Goal: Communication & Community: Answer question/provide support

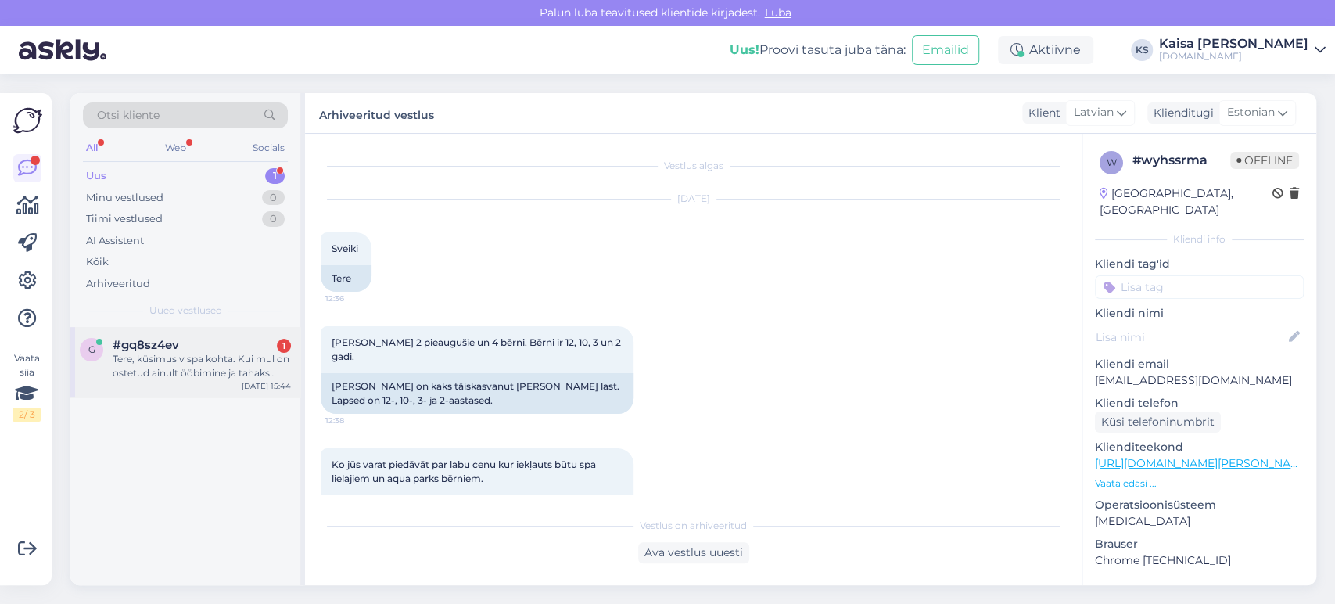
scroll to position [2553, 0]
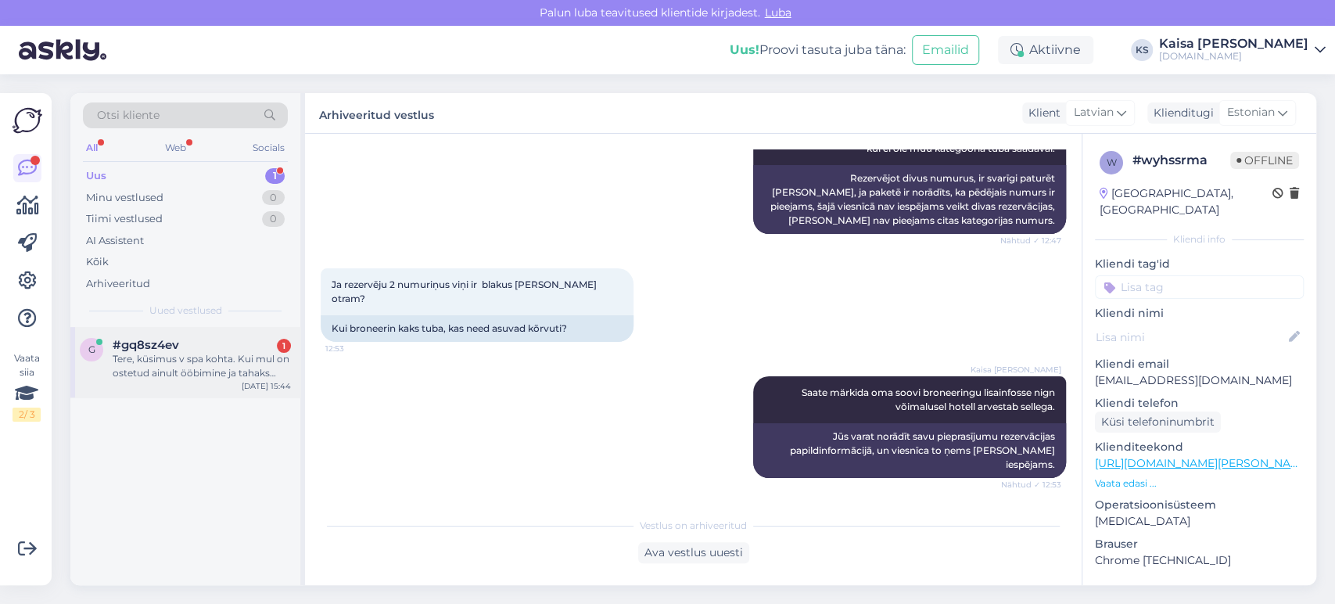
click at [184, 365] on div "Tere, küsimus v spa kohta. Kui mul on ostetud ainult ööbimine ja tahaks kohapea…" at bounding box center [202, 366] width 178 height 28
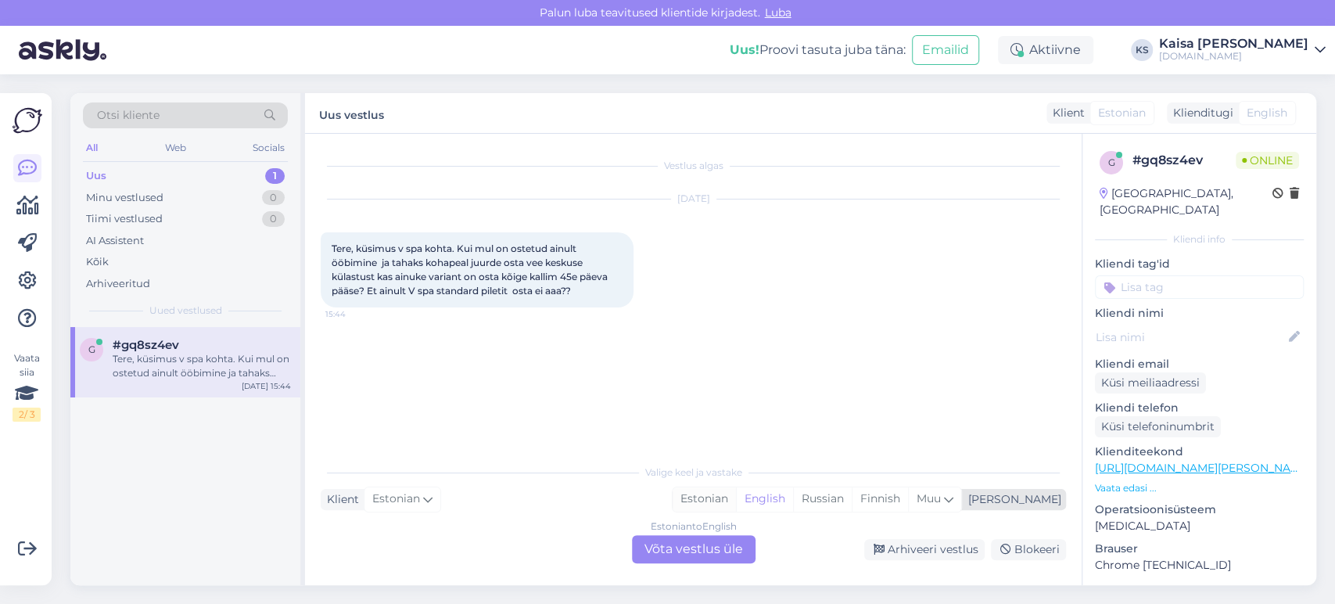
click at [736, 504] on div "Estonian" at bounding box center [703, 498] width 63 height 23
click at [722, 549] on div "Estonian to Estonian Võta vestlus üle" at bounding box center [694, 549] width 124 height 28
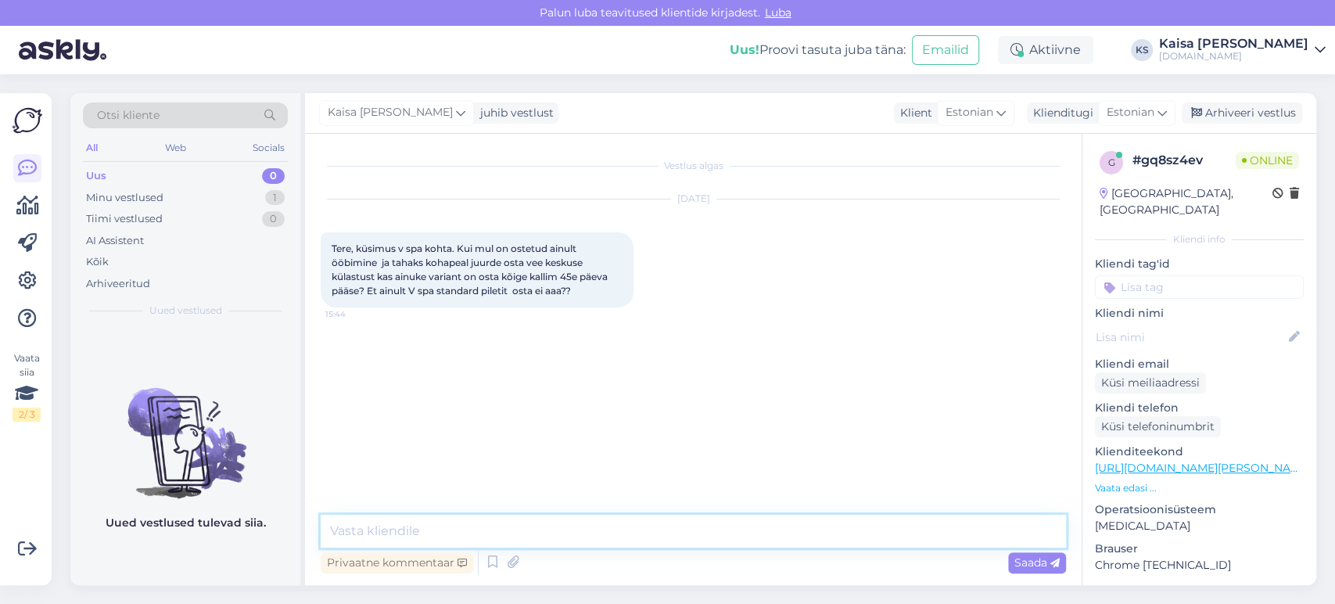
click at [646, 531] on textarea at bounding box center [693, 531] width 745 height 33
click at [1140, 481] on p "Vaata edasi ..." at bounding box center [1199, 488] width 209 height 14
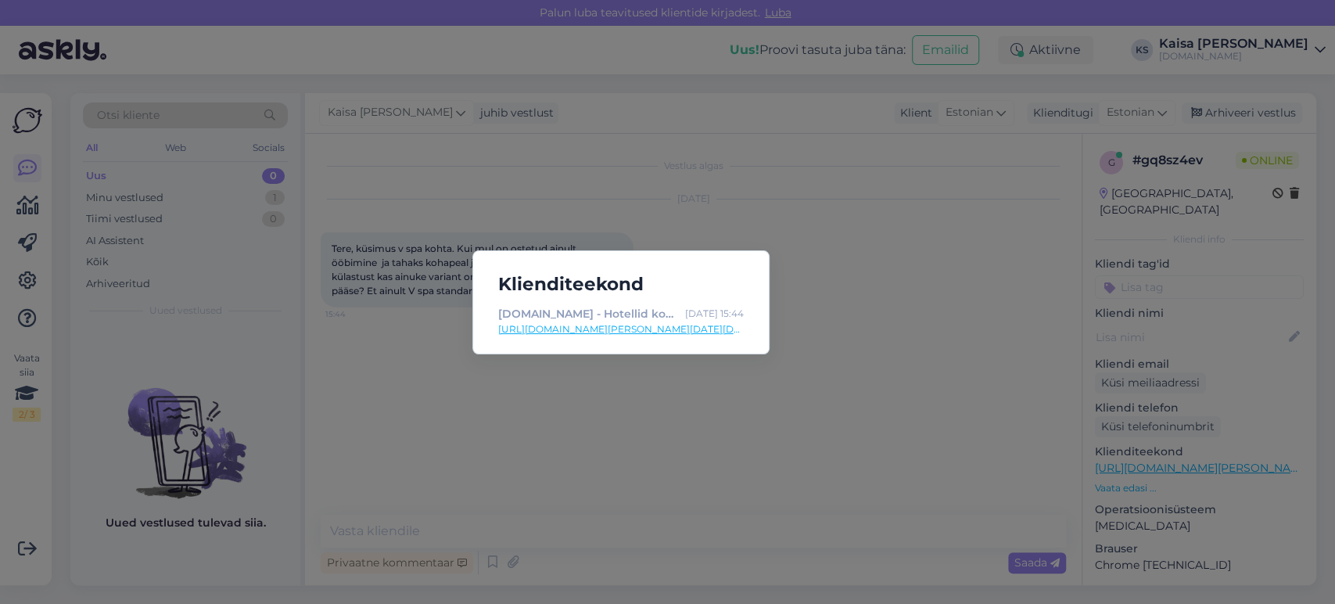
click at [726, 359] on div "Klienditeekond [DOMAIN_NAME] - Hotellid koos võluvate lisavõimalustega [DATE] 1…" at bounding box center [667, 302] width 1335 height 604
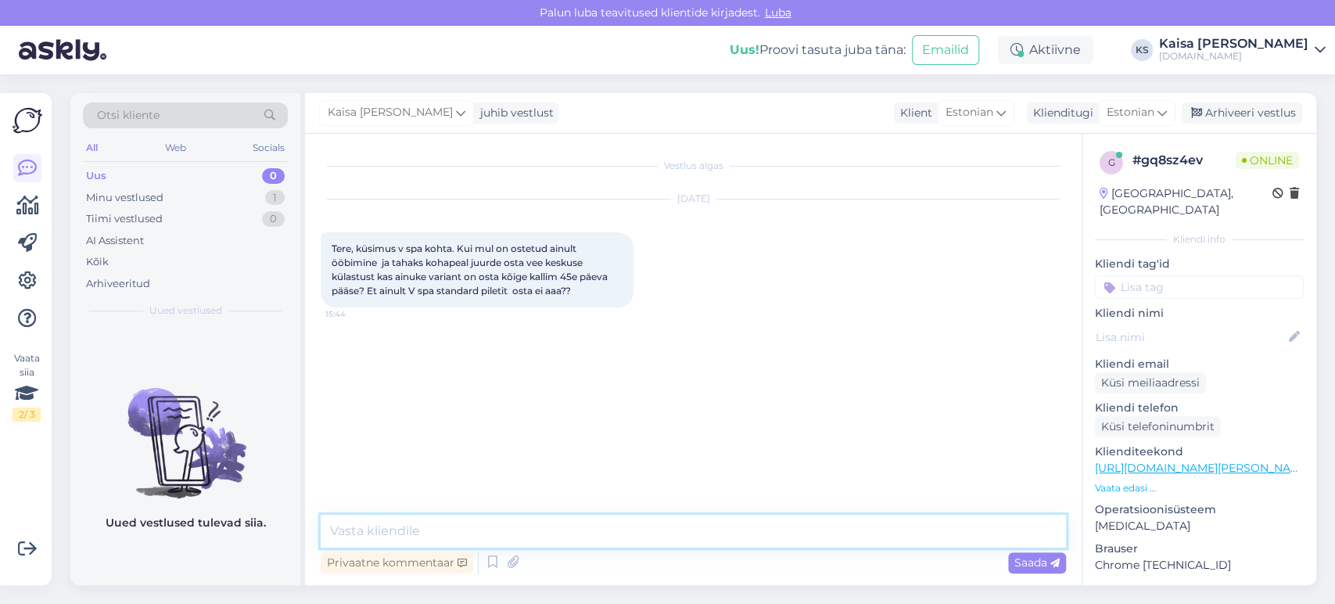
click at [520, 522] on textarea at bounding box center [693, 531] width 745 height 33
type textarea "Tere!"
click at [1116, 481] on p "Vaata edasi ..." at bounding box center [1199, 488] width 209 height 14
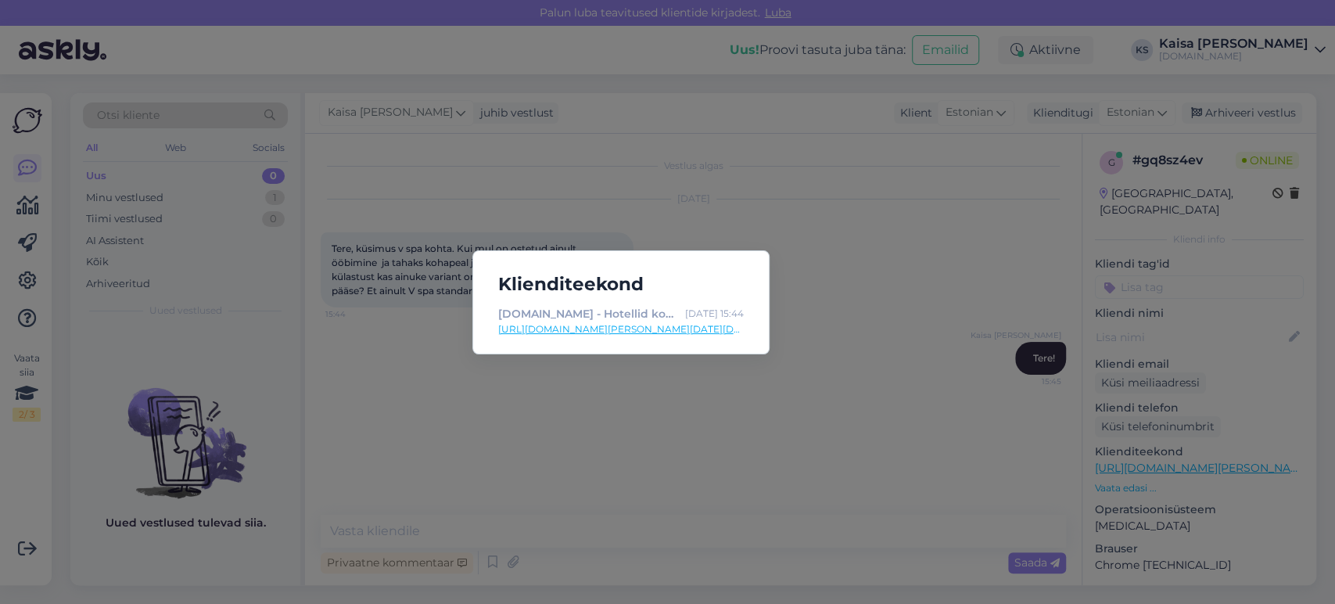
click at [705, 327] on link "[URL][DOMAIN_NAME][PERSON_NAME][DATE][DATE][GEOGRAPHIC_DATA]" at bounding box center [621, 329] width 246 height 14
click at [619, 414] on div "Klienditeekond [DOMAIN_NAME] - Hotellid koos võluvate lisavõimalustega [DATE] 1…" at bounding box center [667, 302] width 1335 height 604
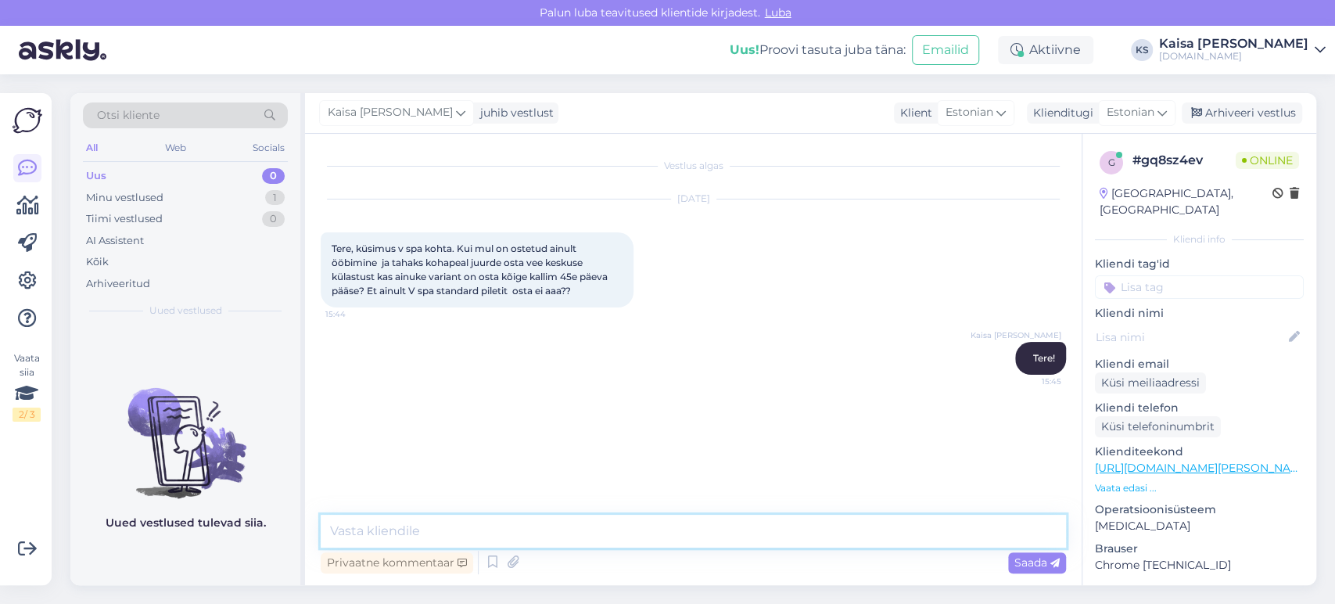
click at [695, 533] on textarea at bounding box center [693, 531] width 745 height 33
paste textarea "Lisatasu 45€/tuba/ööpäev (saabumispäeval alates [PERSON_NAME] 16:00 – 22:00 / P…"
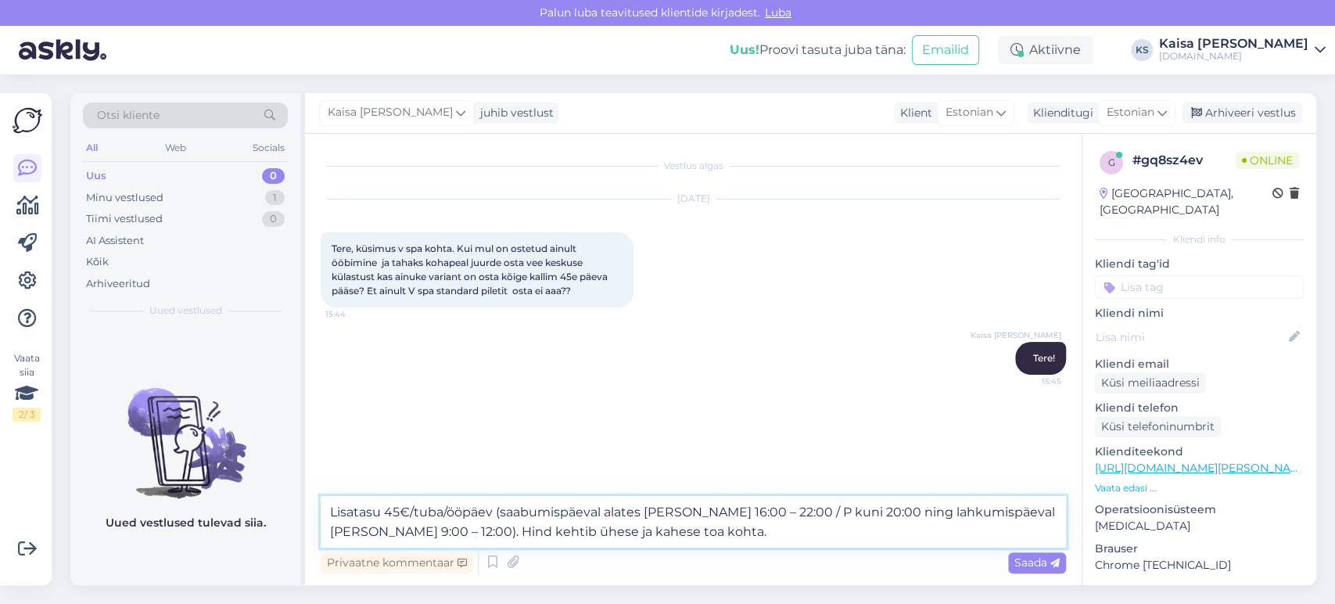
drag, startPoint x: 663, startPoint y: 533, endPoint x: 321, endPoint y: 505, distance: 343.6
click at [321, 505] on textarea "Lisatasu 45€/tuba/ööpäev (saabumispäeval alates [PERSON_NAME] 16:00 – 22:00 / P…" at bounding box center [693, 522] width 745 height 52
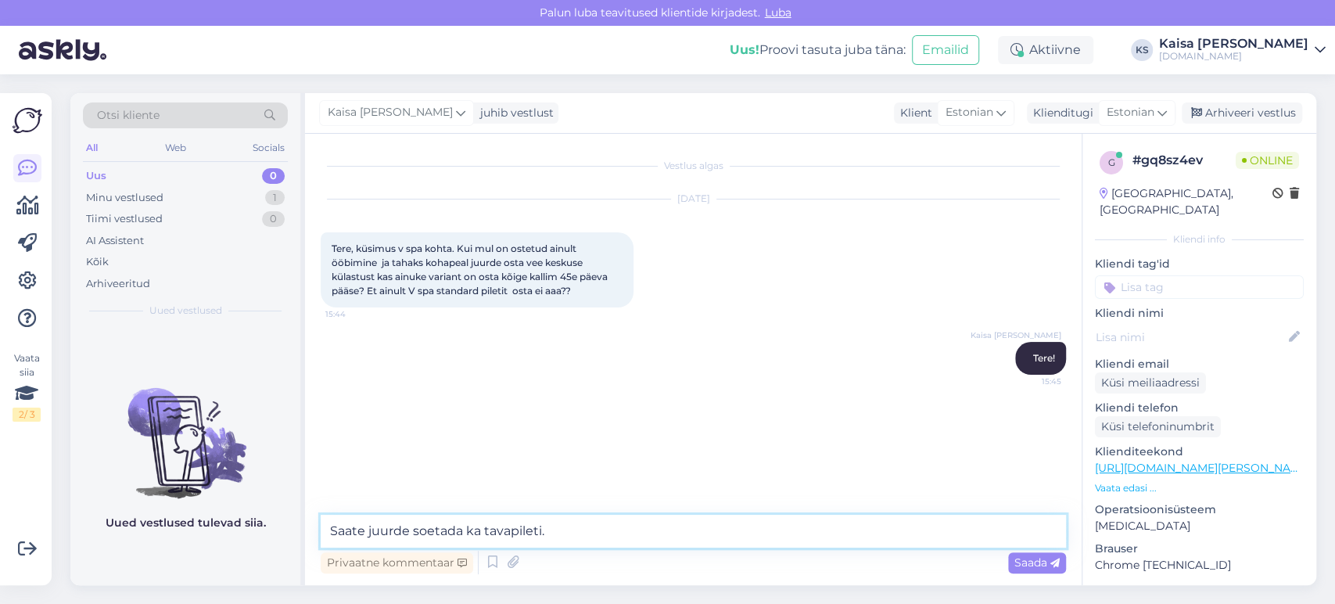
type textarea "Saate juurde soetada ka tavapileti."
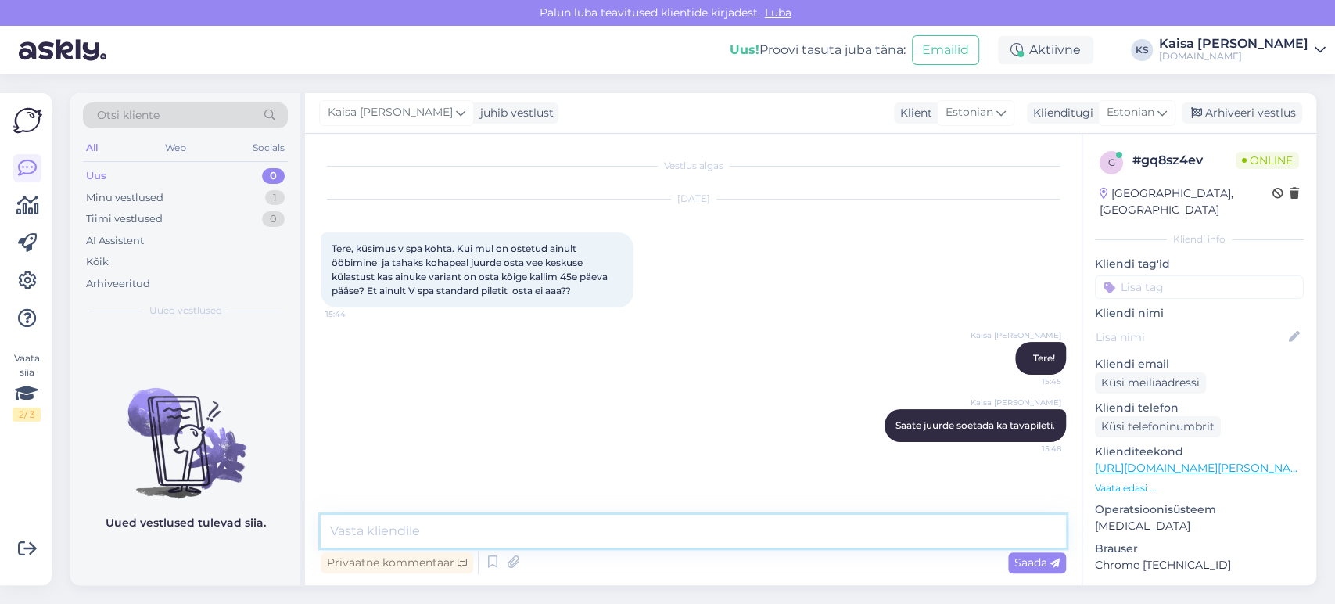
click at [525, 522] on textarea at bounding box center [693, 531] width 745 height 33
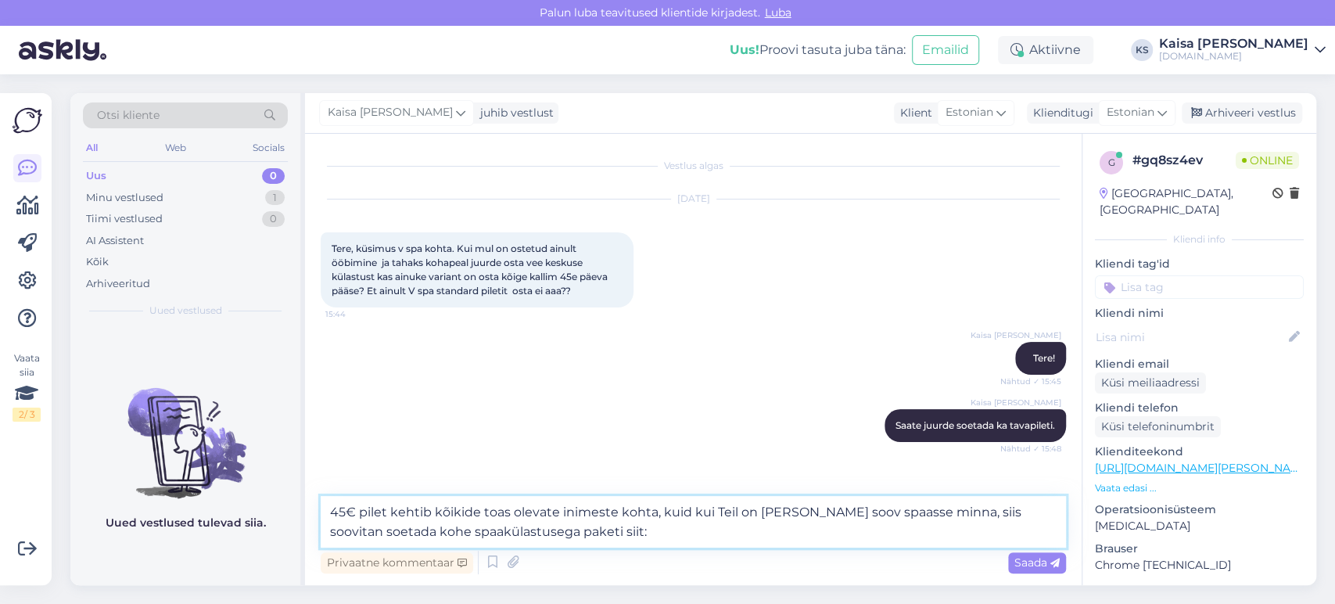
paste textarea "[URL][DOMAIN_NAME][DATE][DATE][GEOGRAPHIC_DATA]"
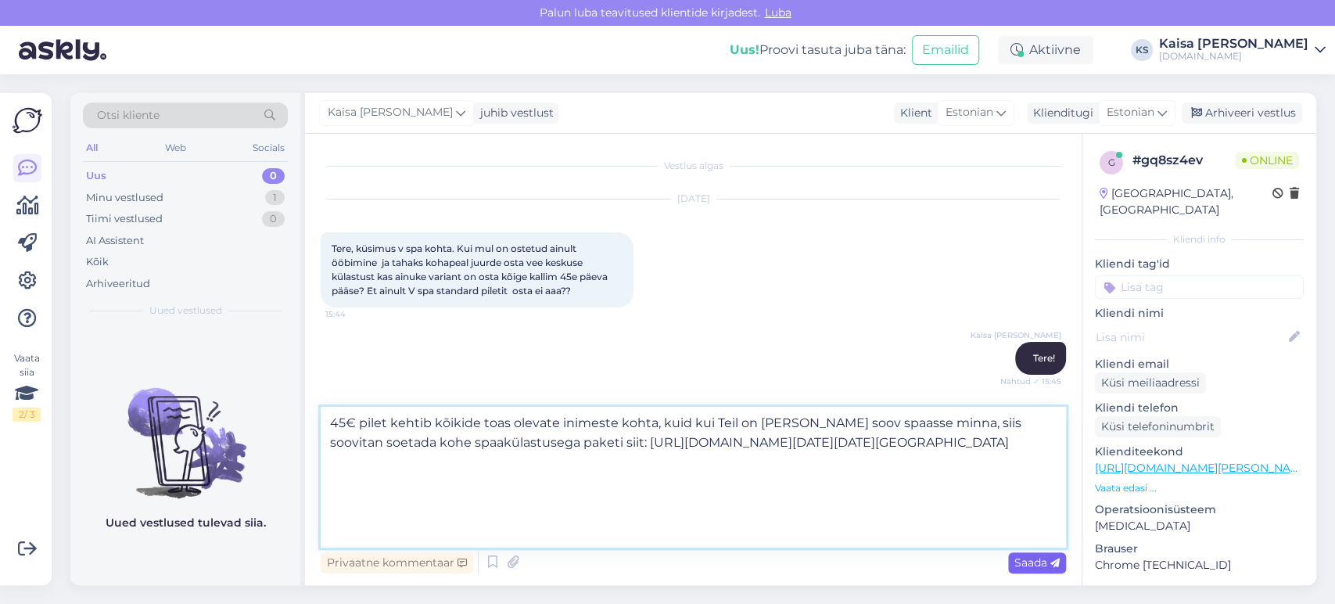
type textarea "45€ pilet kehtib kõikide toas olevate inimeste kohta, kuid kui Teil on [PERSON_…"
click at [1031, 561] on span "Saada" at bounding box center [1036, 562] width 45 height 14
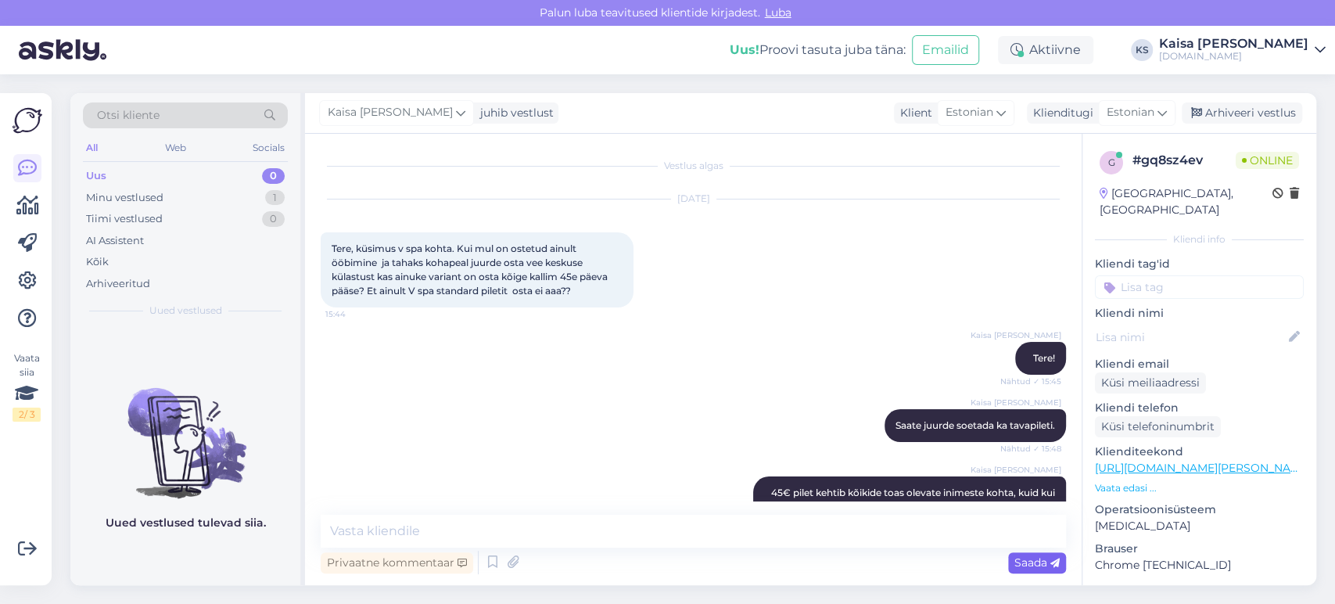
scroll to position [0, 0]
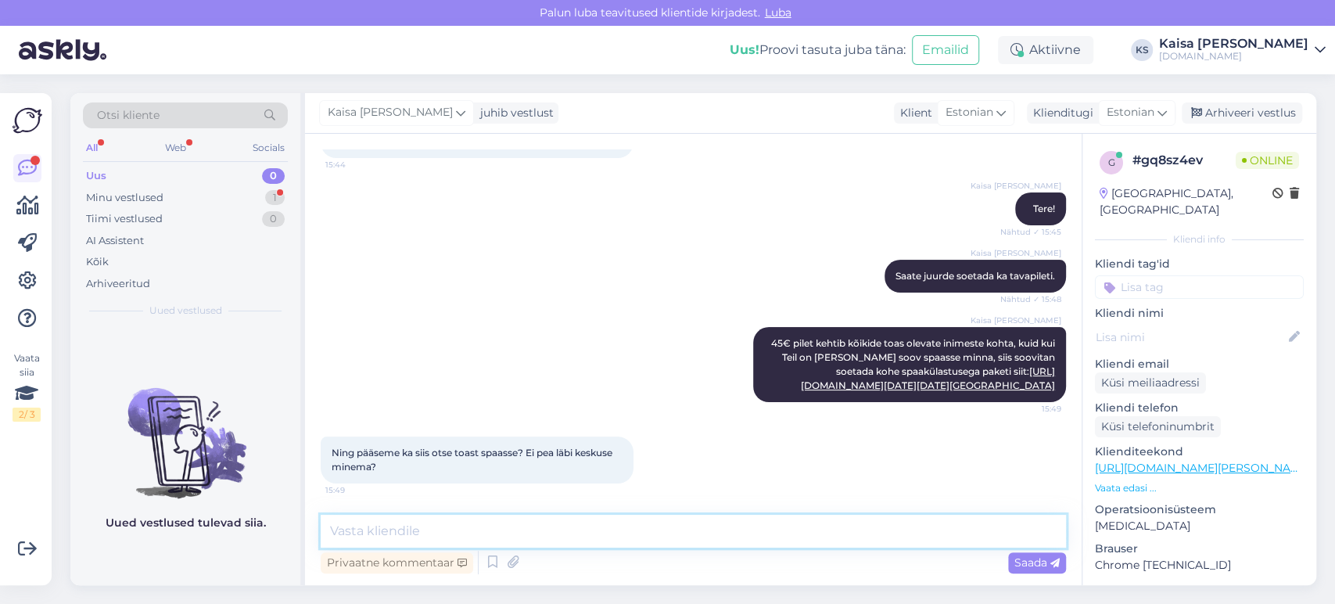
click at [641, 526] on textarea at bounding box center [693, 531] width 745 height 33
type textarea "Jah, pääsete"
drag, startPoint x: 442, startPoint y: 530, endPoint x: 421, endPoint y: 532, distance: 20.5
click at [300, 540] on div "Otsi kliente All Web Socials Uus 0 Minu vestlused 1 Tiimi vestlused 0 AI Assist…" at bounding box center [693, 339] width 1246 height 492
click at [506, 310] on div "Kaisa [PERSON_NAME] 45€ [PERSON_NAME] kehtib kõikide toas olevate inimeste koht…" at bounding box center [693, 364] width 745 height 109
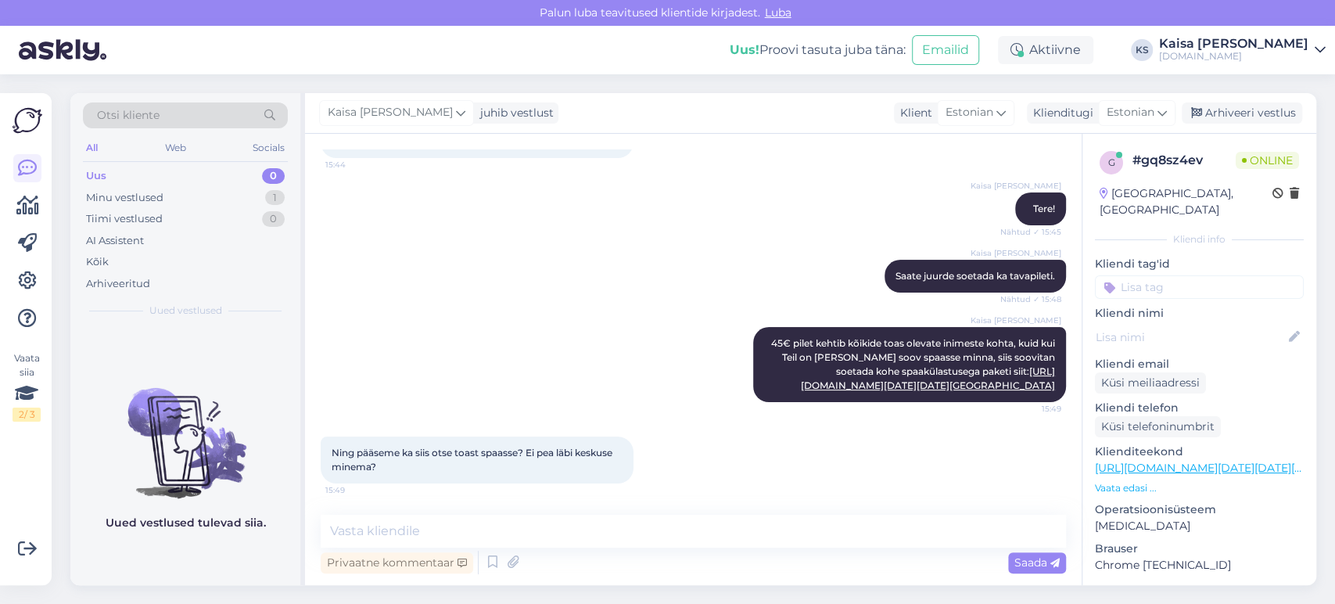
scroll to position [390, 0]
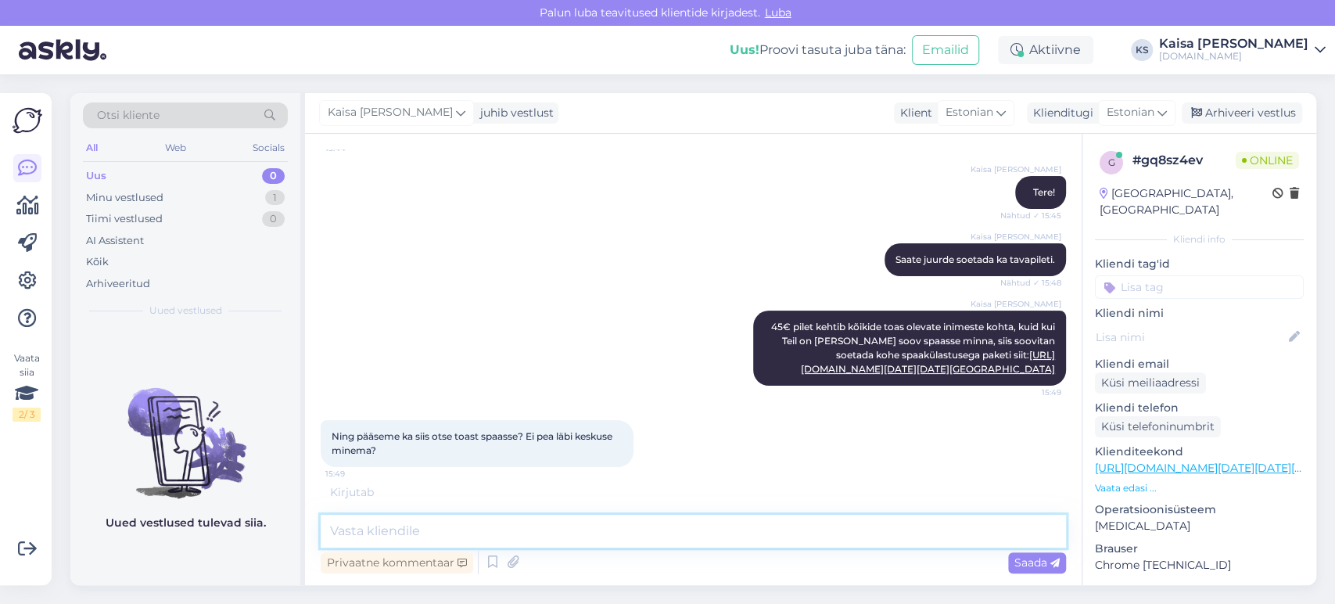
click at [608, 540] on textarea at bounding box center [693, 531] width 745 height 33
type textarea "Jah, pääsete otse hotellitoast spasse."
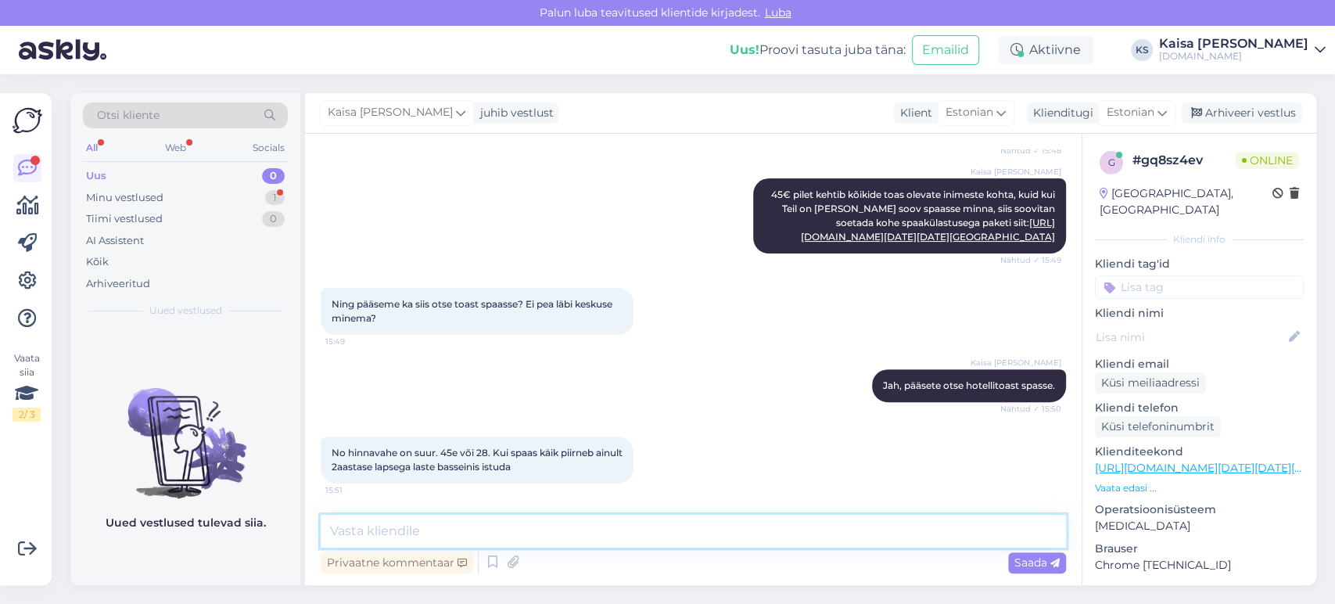
scroll to position [522, 0]
click at [623, 521] on textarea at bounding box center [693, 531] width 745 height 33
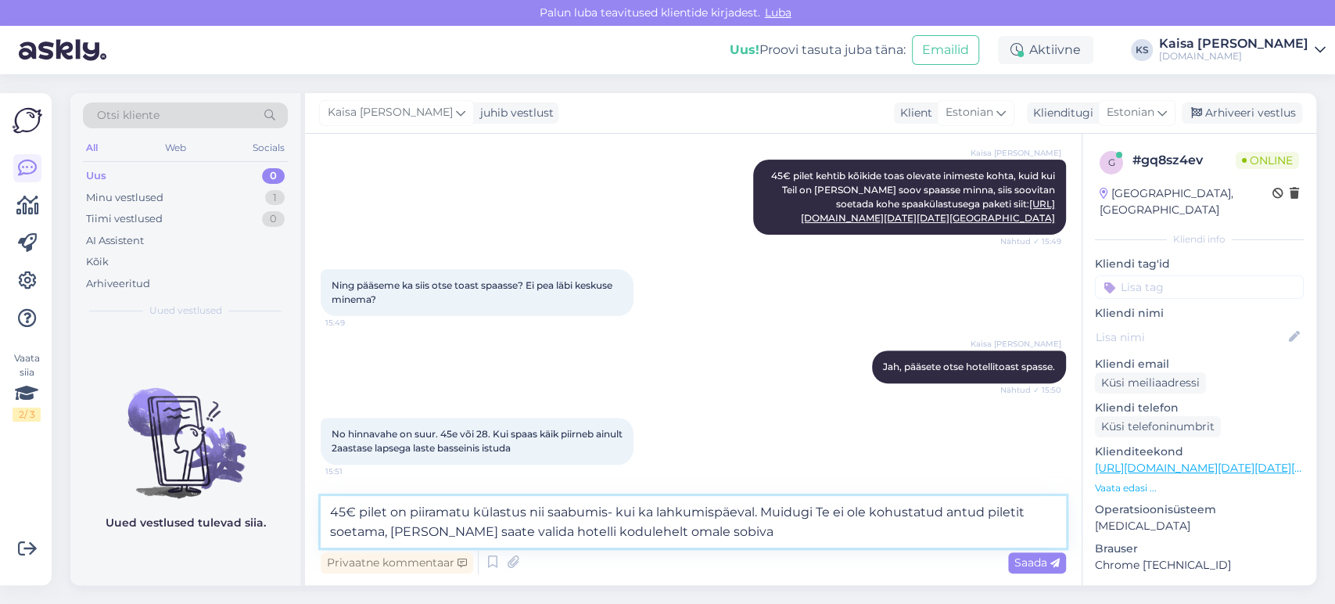
drag, startPoint x: 816, startPoint y: 516, endPoint x: 766, endPoint y: 516, distance: 50.8
click at [766, 516] on textarea "45€ pilet on piiramatu külastus nii saabumis- kui ka lahkumispäeval. Muidugi Te…" at bounding box center [693, 522] width 745 height 52
click at [683, 535] on textarea "45€ pilet on piiramatu külastus nii saabumis- kui ka lahkumispäeval. Te ei ole …" at bounding box center [693, 522] width 745 height 52
paste textarea "[URL][DOMAIN_NAME]"
type textarea "45€ pilet on piiramatu külastus nii saabumis- kui ka lahkumispäeval. Te ei ole …"
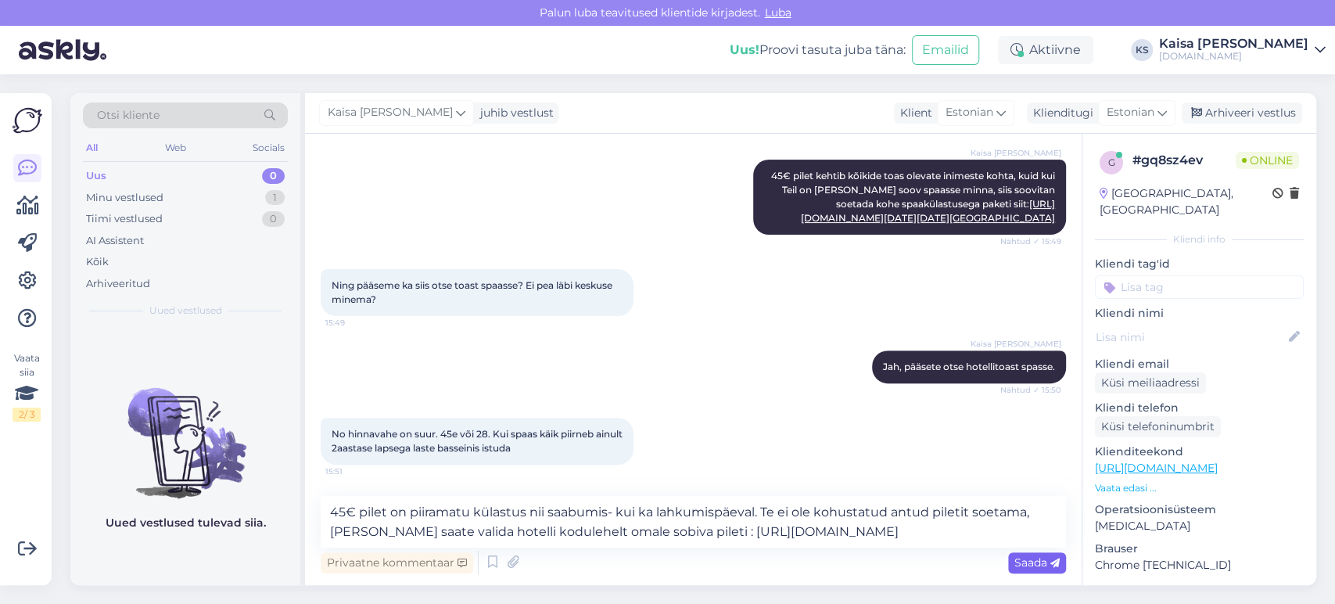
click at [1061, 560] on div "Saada" at bounding box center [1037, 562] width 58 height 21
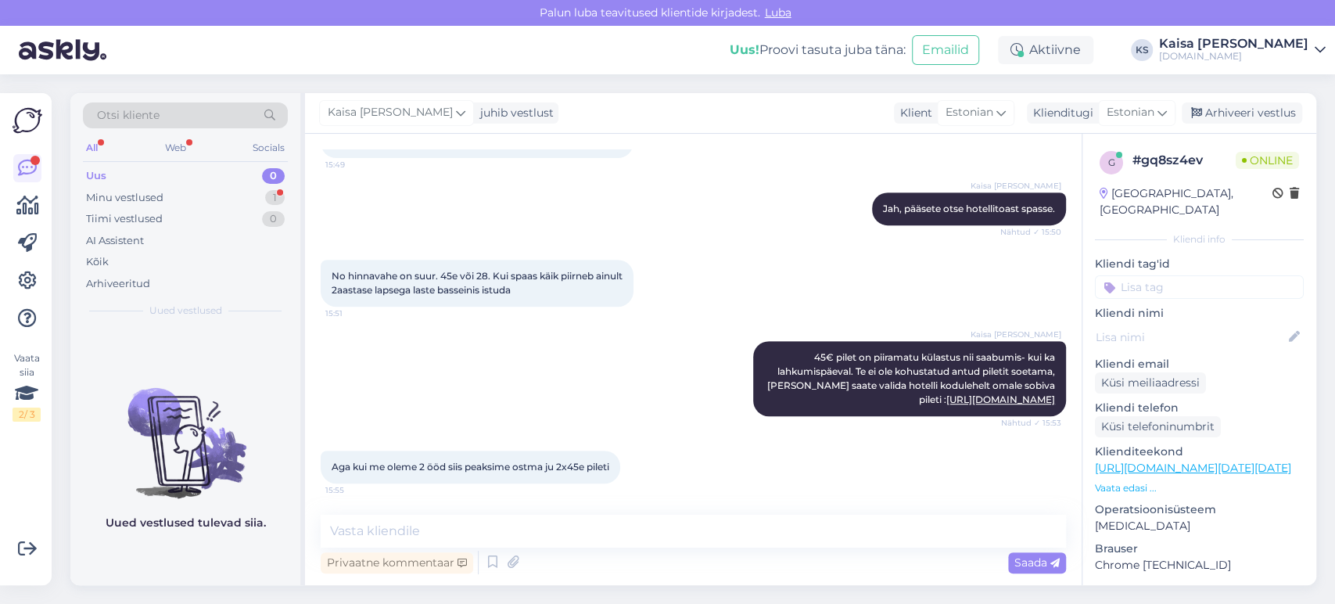
scroll to position [699, 0]
click at [597, 529] on textarea at bounding box center [693, 531] width 745 height 33
type textarea "Jah, 2 öö puhul tuleb 2x osta veekeskuse pilet."
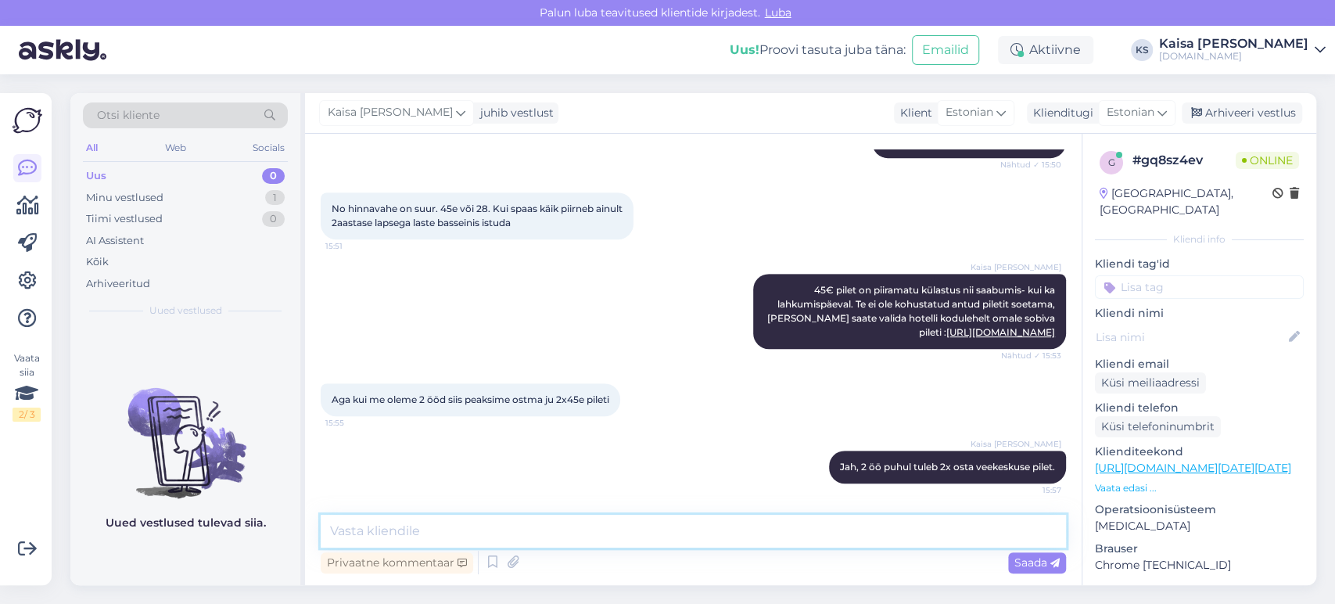
scroll to position [766, 0]
click at [689, 425] on div "Aga kui me oleme 2 ööd siis peaksime ostma ju 2x45e pileti 15:55" at bounding box center [693, 399] width 745 height 67
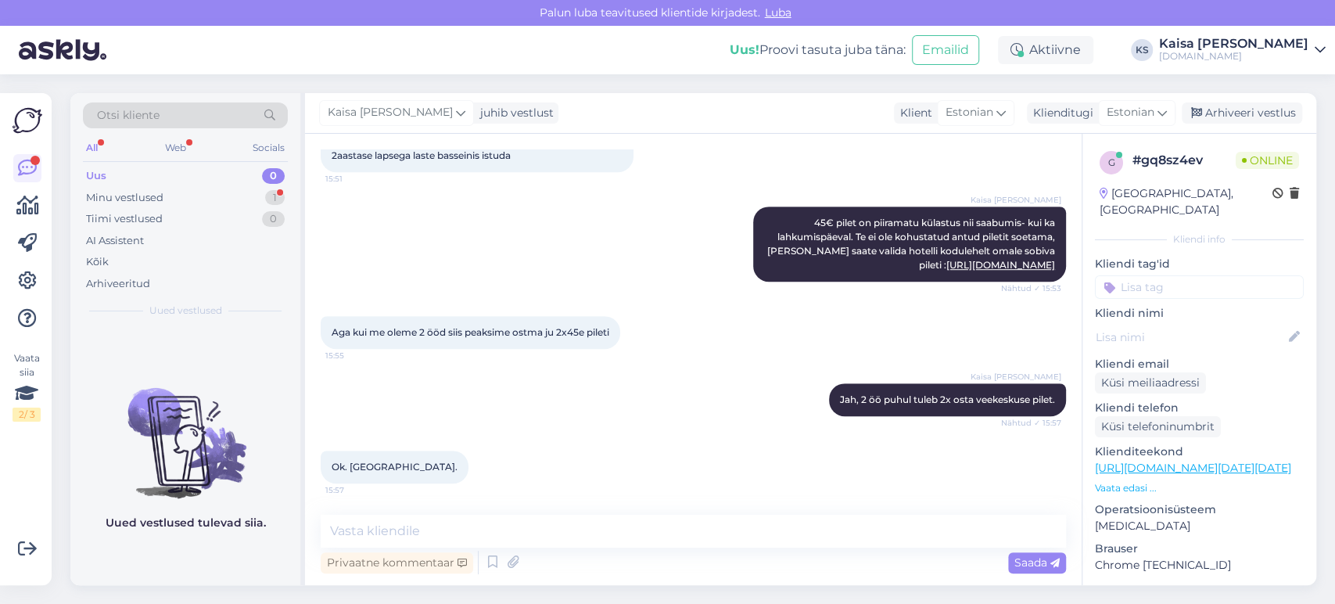
scroll to position [834, 0]
click at [582, 523] on textarea at bounding box center [693, 531] width 745 height 33
type textarea "Palun."
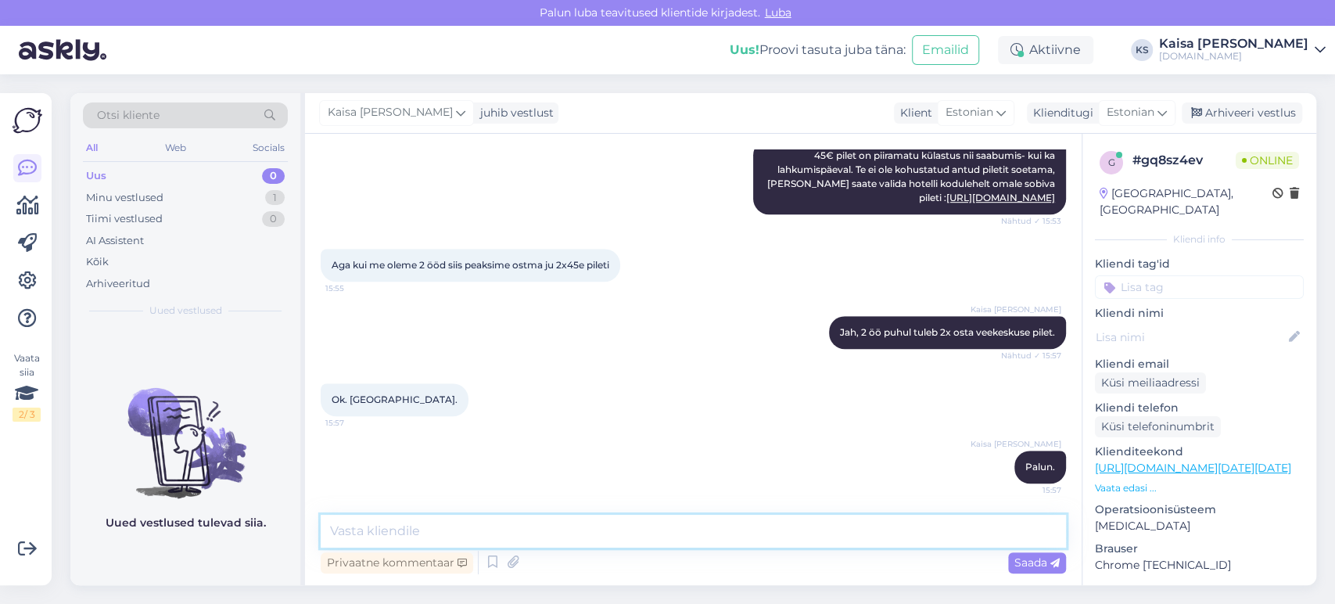
scroll to position [901, 0]
